Goal: Use online tool/utility: Use online tool/utility

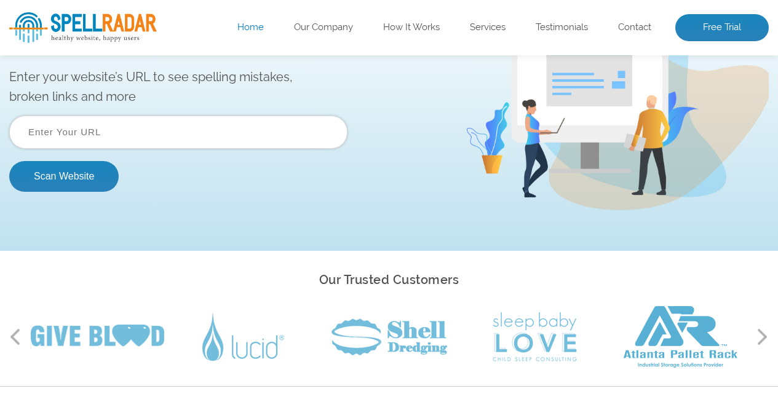
scroll to position [103, 0]
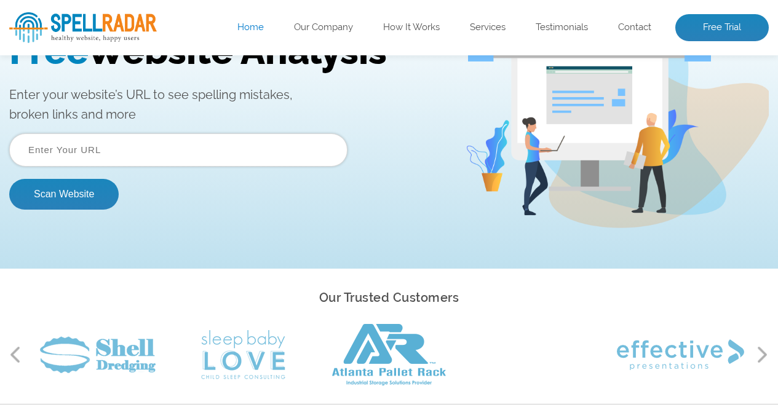
click at [125, 145] on input "text" at bounding box center [178, 149] width 338 height 33
paste input "[URL][DOMAIN_NAME]"
type input "[URL][DOMAIN_NAME]"
click at [73, 195] on button "Scan Website" at bounding box center [63, 194] width 109 height 31
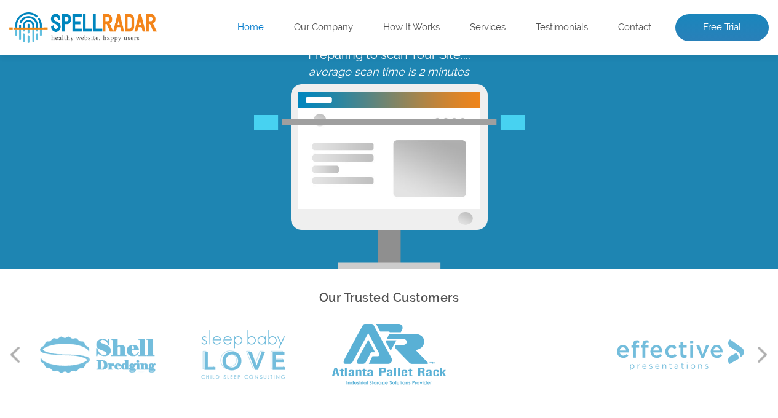
scroll to position [0, 0]
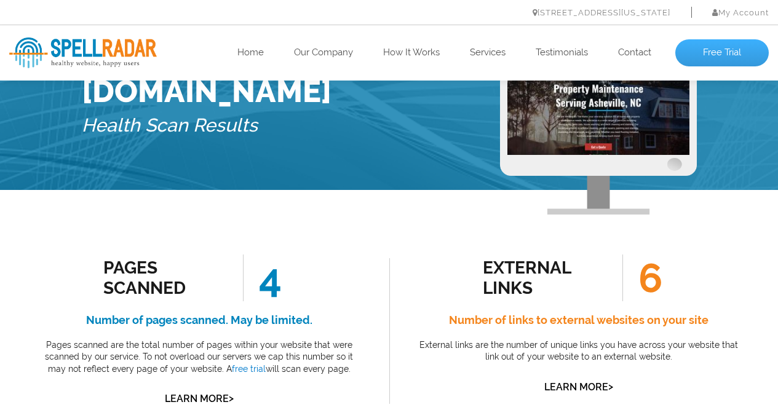
scroll to position [13, 0]
